Goal: Transaction & Acquisition: Book appointment/travel/reservation

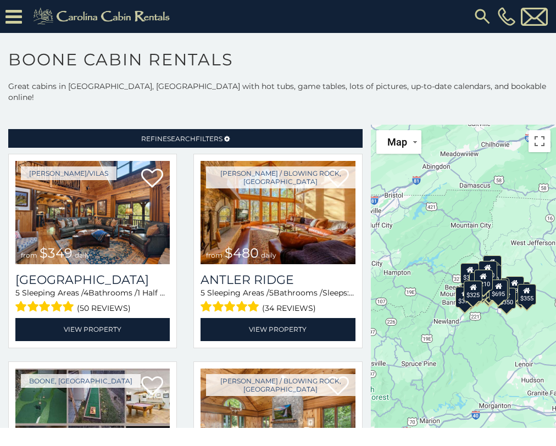
scroll to position [19, 0]
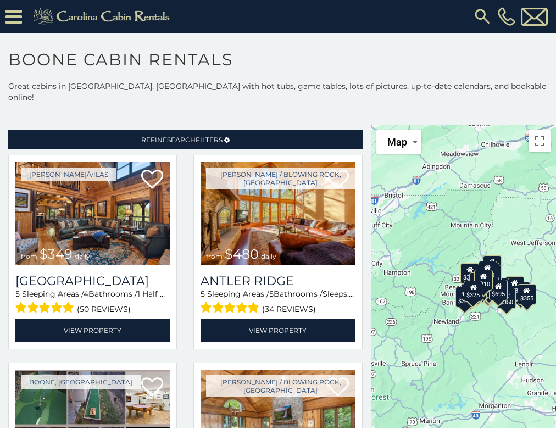
click at [295, 232] on img at bounding box center [277, 213] width 154 height 103
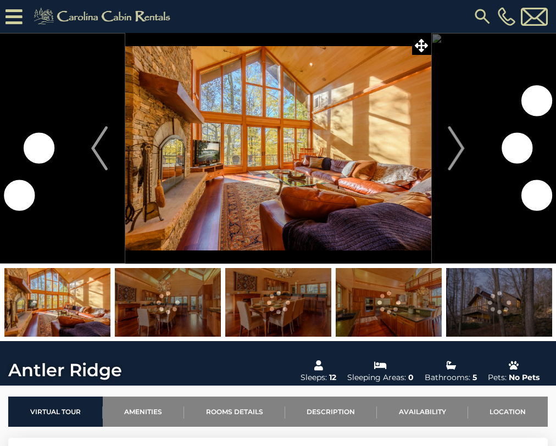
click at [463, 141] on img "Next" at bounding box center [456, 148] width 16 height 44
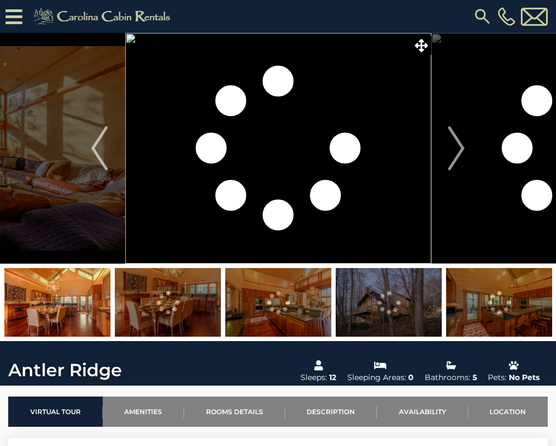
click at [442, 151] on button "Next" at bounding box center [456, 148] width 51 height 231
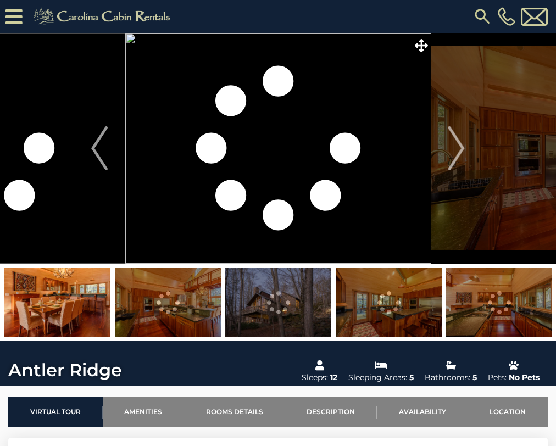
click at [439, 140] on button "Next" at bounding box center [456, 148] width 51 height 231
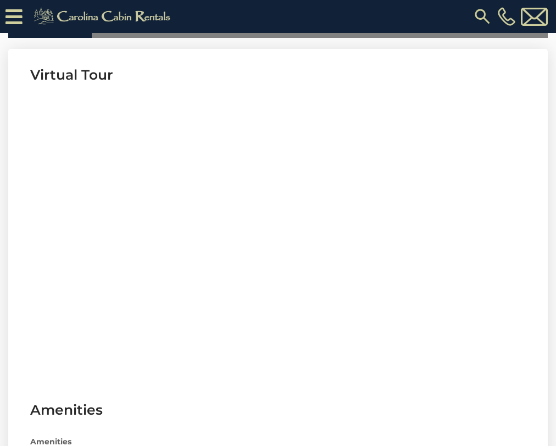
scroll to position [411, 0]
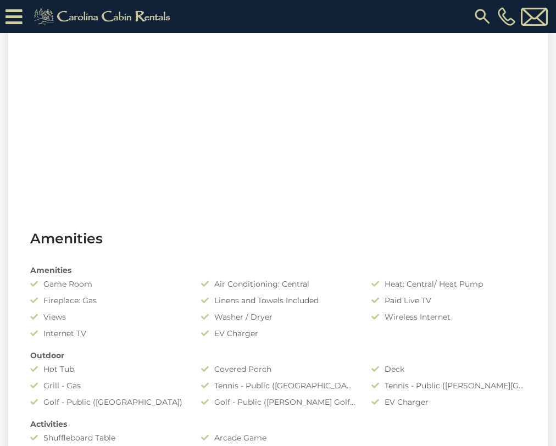
scroll to position [560, 0]
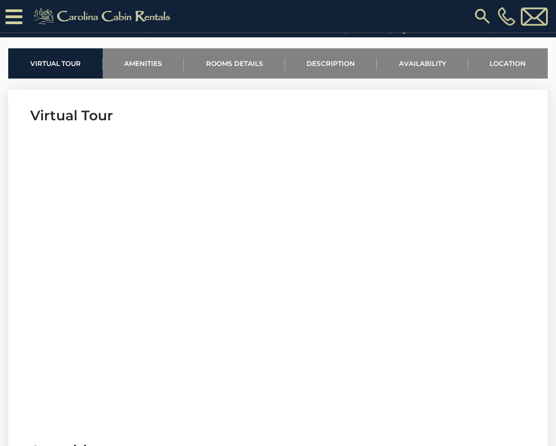
scroll to position [421, 0]
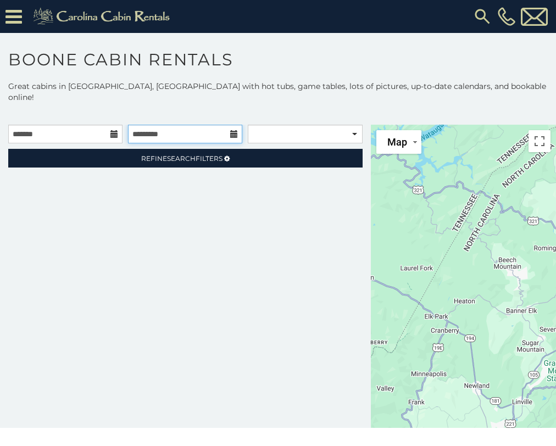
click at [207, 125] on input "text" at bounding box center [185, 134] width 114 height 19
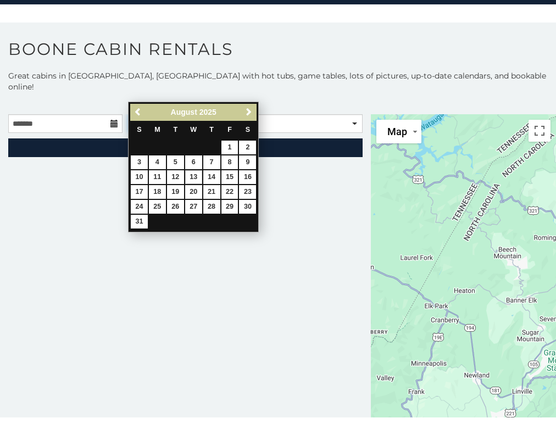
scroll to position [60, 0]
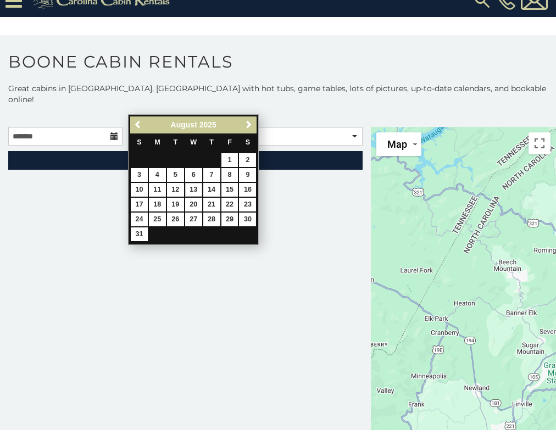
click at [80, 126] on p at bounding box center [278, 131] width 556 height 11
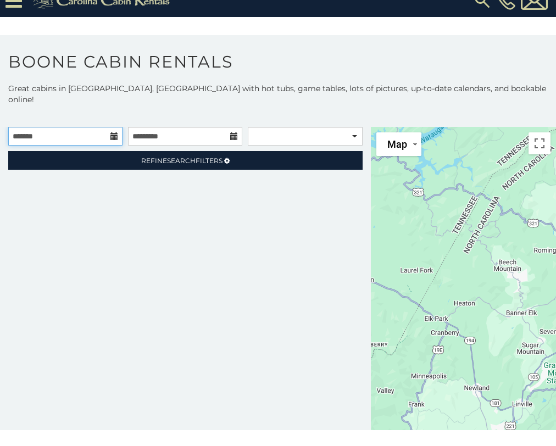
click at [86, 143] on input "text" at bounding box center [65, 152] width 114 height 19
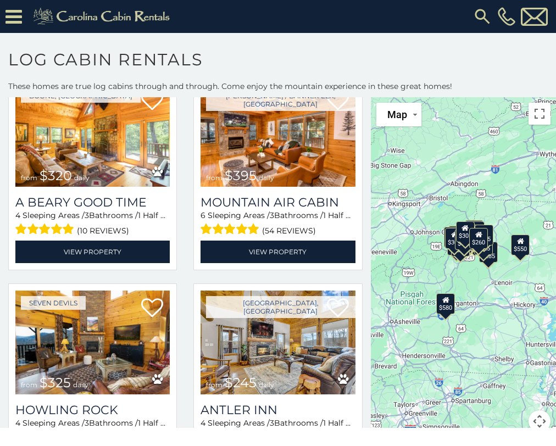
scroll to position [1315, 0]
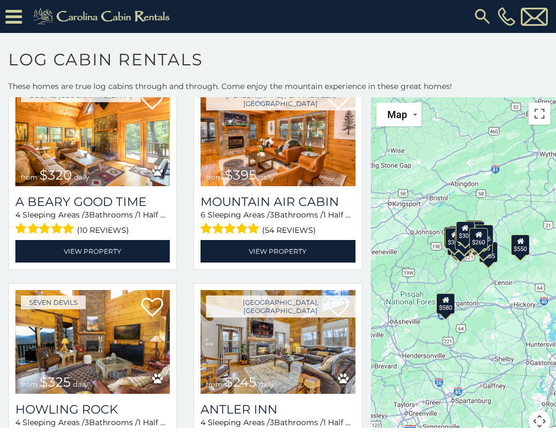
click at [129, 296] on img at bounding box center [92, 341] width 154 height 103
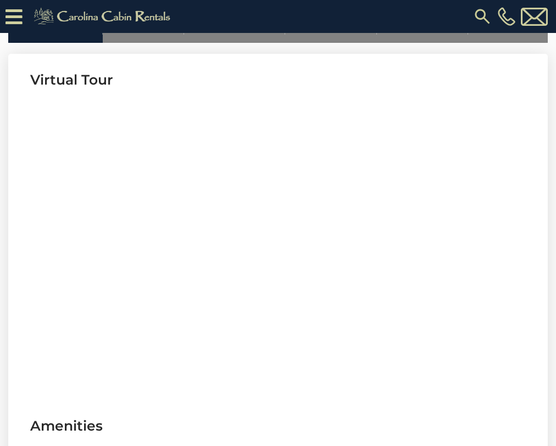
scroll to position [437, 0]
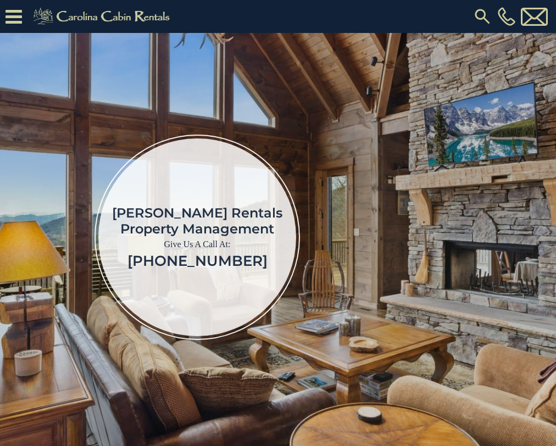
scroll to position [94, 0]
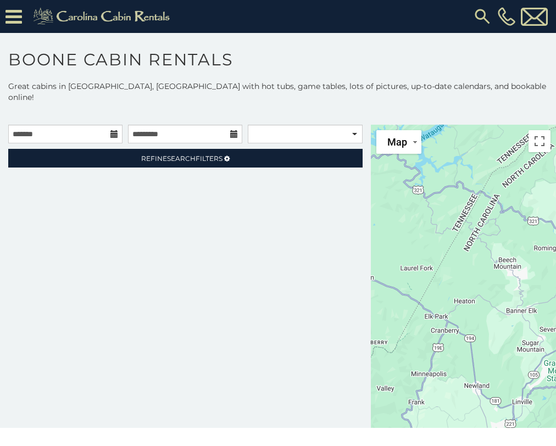
click at [170, 90] on p "Great cabins in Boone, NC with hot tubs, game tables, lots of pictures, up-to-d…" at bounding box center [278, 92] width 556 height 22
click at [173, 125] on input "text" at bounding box center [185, 134] width 114 height 19
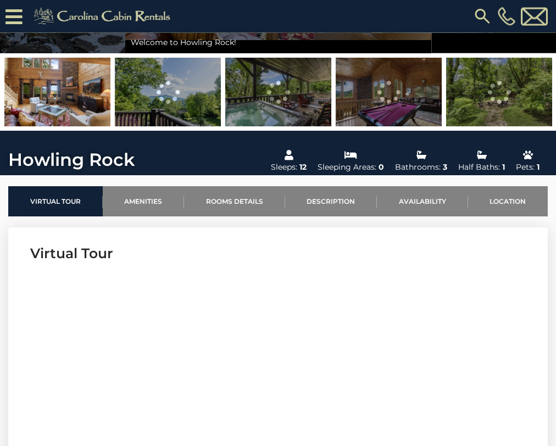
scroll to position [288, 0]
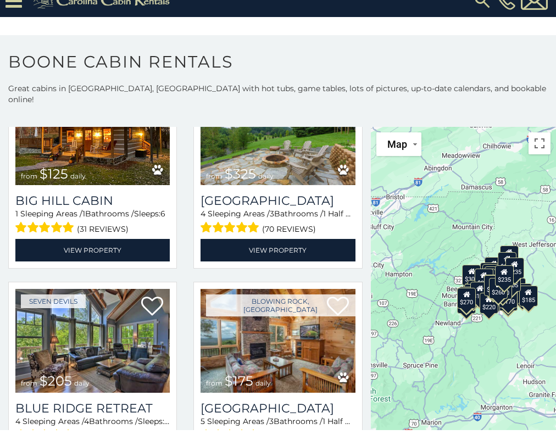
scroll to position [4288, 0]
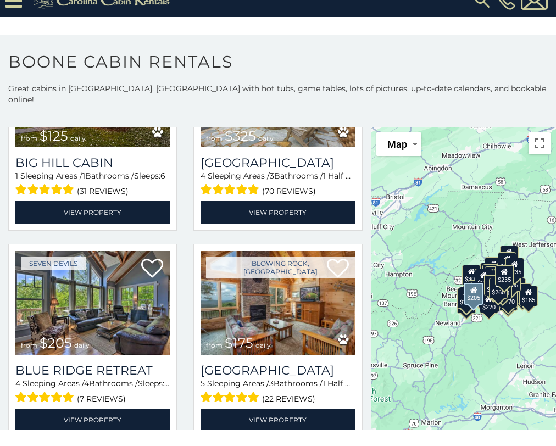
click at [103, 267] on img at bounding box center [92, 318] width 154 height 103
click at [124, 267] on img at bounding box center [92, 318] width 154 height 103
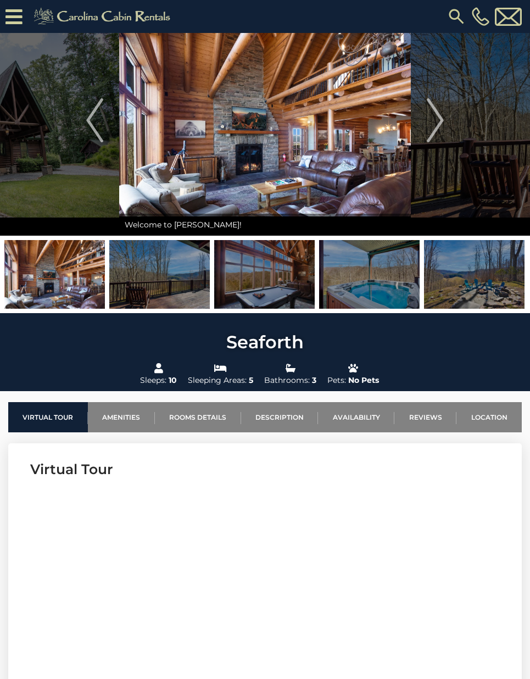
scroll to position [77, 0]
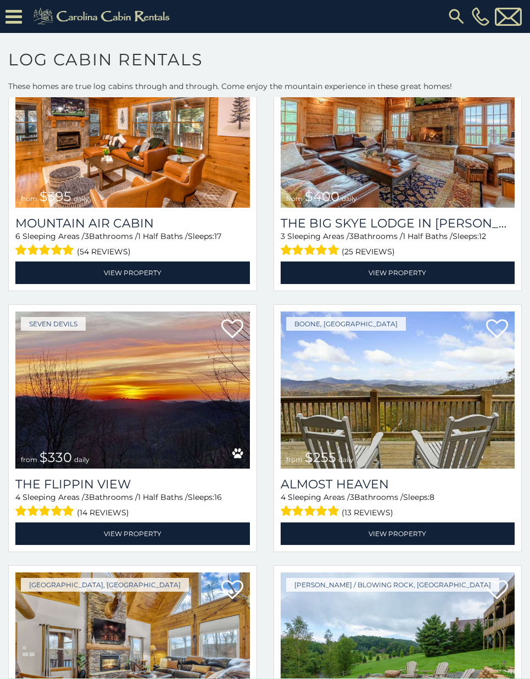
scroll to position [1659, 0]
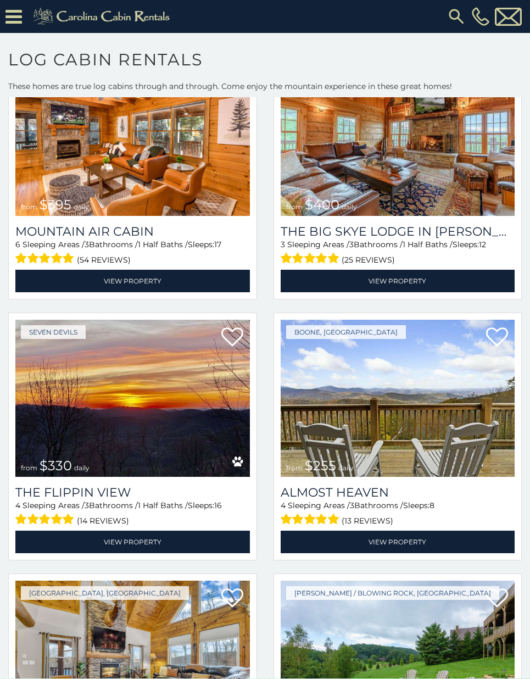
click at [16, 676] on img at bounding box center [132, 659] width 235 height 157
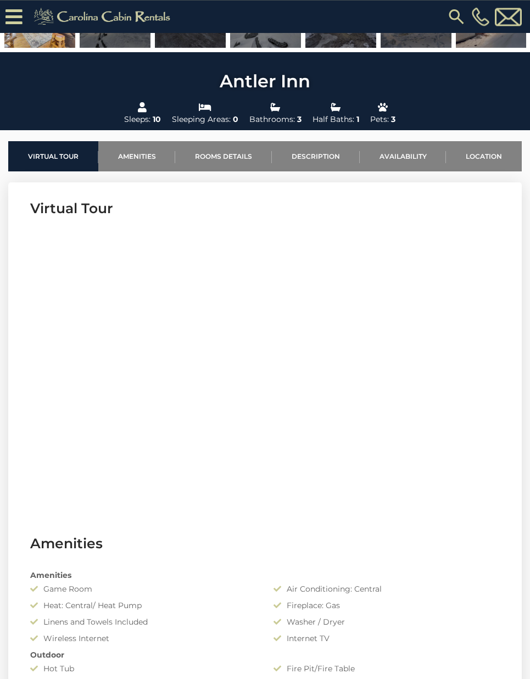
scroll to position [311, 0]
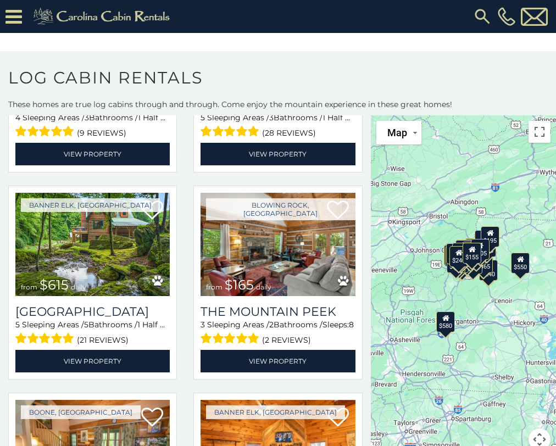
scroll to position [4498, 0]
